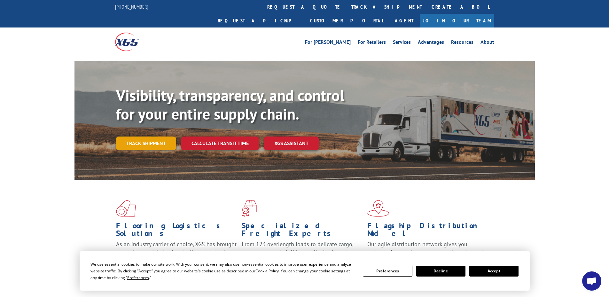
click at [151, 136] on link "Track shipment" at bounding box center [146, 142] width 60 height 13
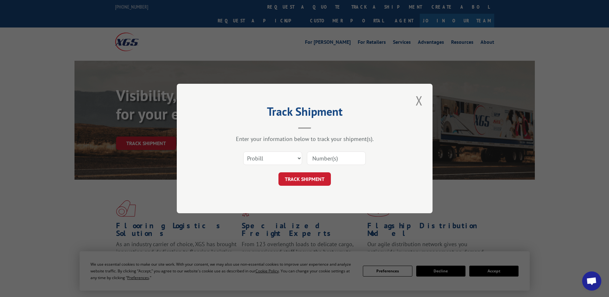
click at [312, 158] on input at bounding box center [336, 157] width 59 height 13
type input "254977"
click at [312, 178] on button "TRACK SHIPMENT" at bounding box center [304, 178] width 52 height 13
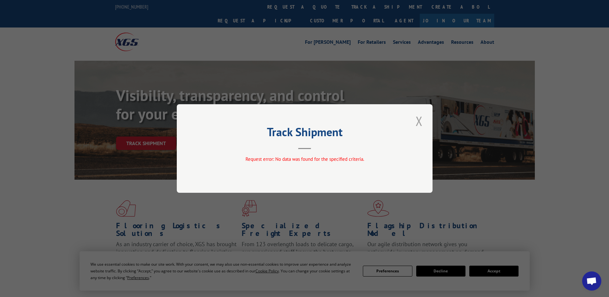
click at [420, 119] on button "Close modal" at bounding box center [418, 121] width 11 height 18
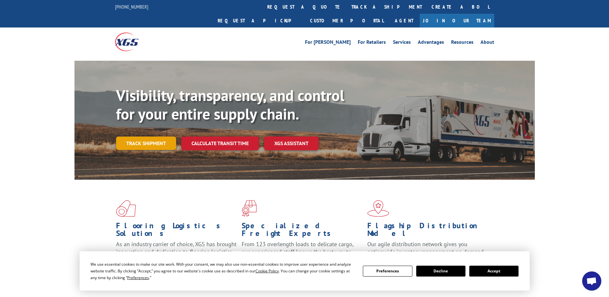
click at [137, 136] on link "Track shipment" at bounding box center [146, 142] width 60 height 13
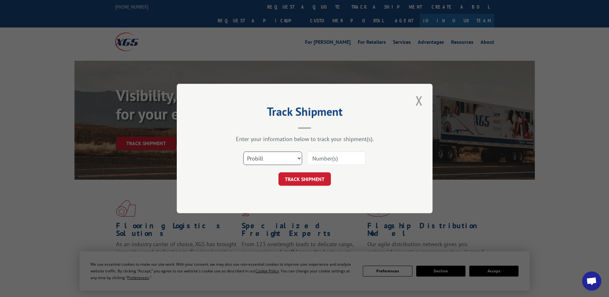
click at [258, 158] on select "Select category... Probill BOL PO" at bounding box center [272, 157] width 59 height 13
select select "po"
click at [243, 151] on select "Select category... Probill BOL PO" at bounding box center [272, 157] width 59 height 13
click at [418, 101] on button "Close modal" at bounding box center [418, 101] width 11 height 18
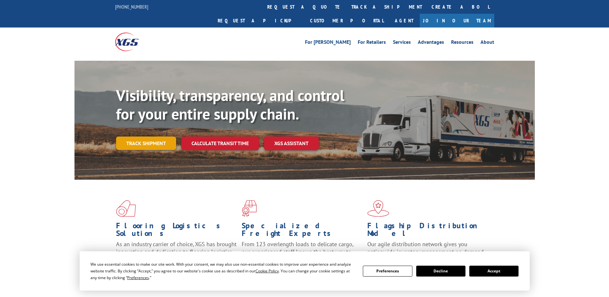
click at [137, 136] on link "Track shipment" at bounding box center [146, 142] width 60 height 13
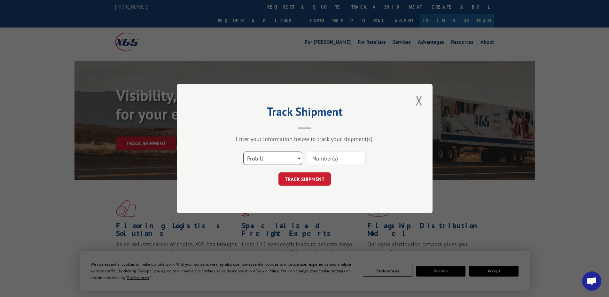
click at [276, 156] on select "Select category... Probill BOL PO" at bounding box center [272, 157] width 59 height 13
select select "po"
click at [243, 151] on select "Select category... Probill BOL PO" at bounding box center [272, 157] width 59 height 13
click at [272, 159] on select "Select category... Probill BOL PO" at bounding box center [272, 157] width 59 height 13
click at [243, 151] on select "Select category... Probill BOL PO" at bounding box center [272, 157] width 59 height 13
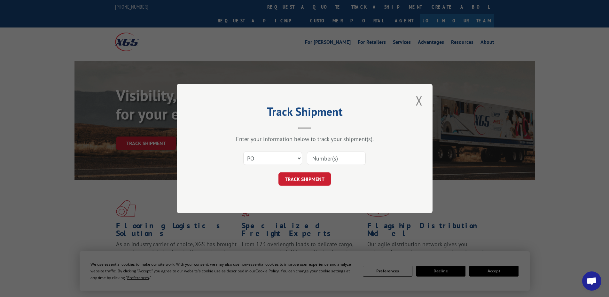
click at [320, 156] on input at bounding box center [336, 157] width 59 height 13
type input "22586208"
click at [314, 181] on button "TRACK SHIPMENT" at bounding box center [304, 178] width 52 height 13
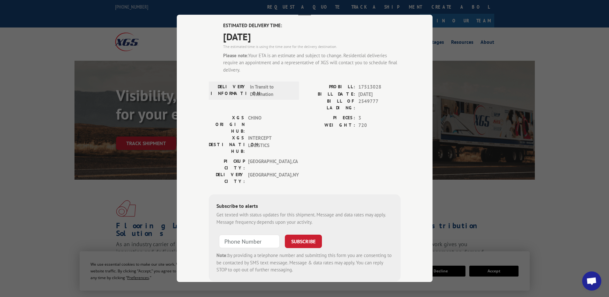
scroll to position [51, 0]
